Goal: Check status: Check status

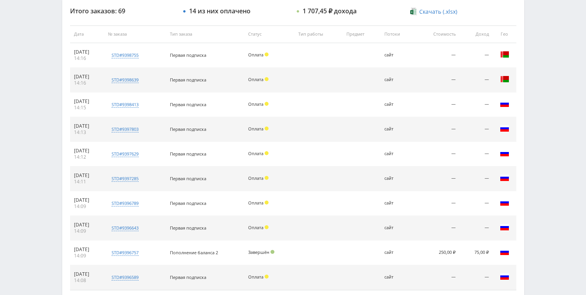
scroll to position [294, 0]
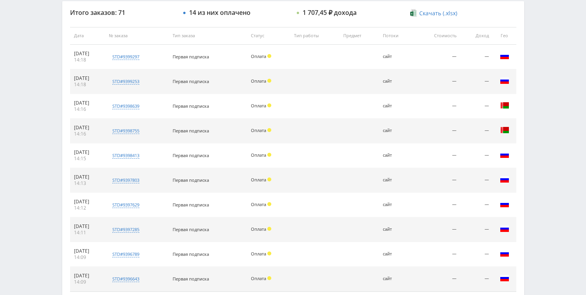
scroll to position [362, 0]
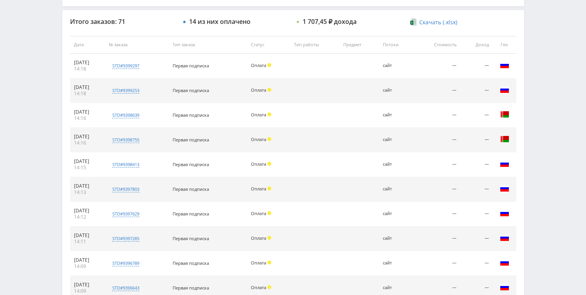
scroll to position [284, 0]
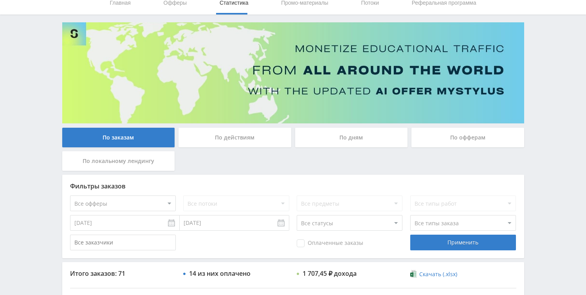
click at [331, 130] on div "По дням" at bounding box center [351, 138] width 113 height 20
click at [0, 0] on input "По дням" at bounding box center [0, 0] width 0 height 0
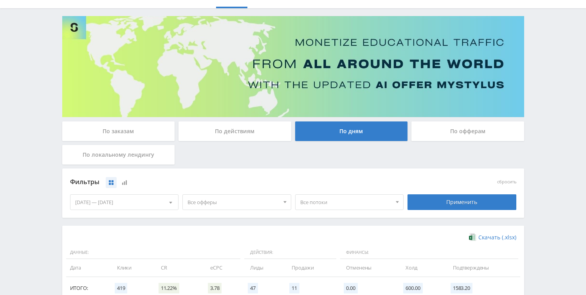
scroll to position [217, 0]
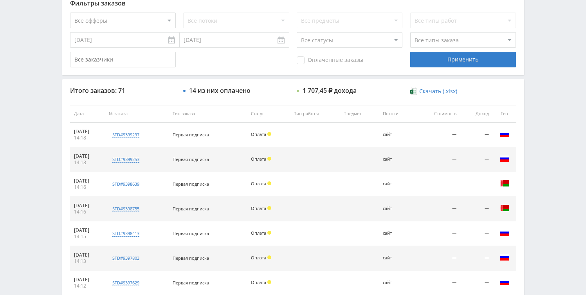
scroll to position [249, 0]
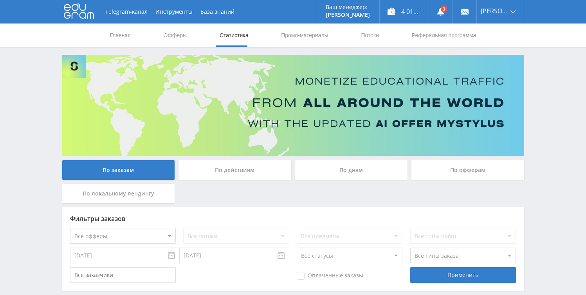
click at [348, 174] on div "По дням" at bounding box center [351, 170] width 113 height 20
click at [0, 0] on input "По дням" at bounding box center [0, 0] width 0 height 0
